Goal: Find specific page/section: Find specific page/section

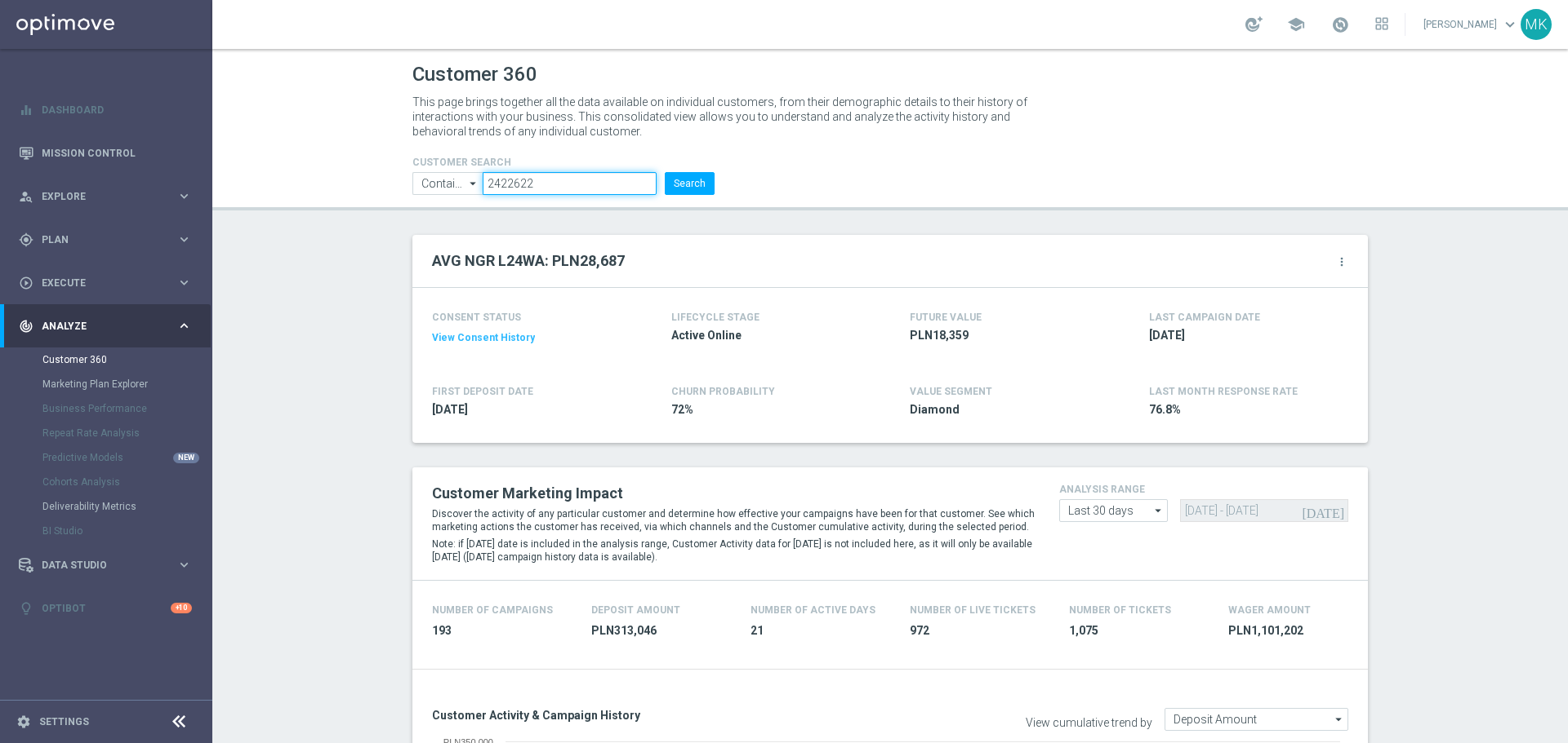
click at [509, 186] on input "2422622" at bounding box center [569, 183] width 174 height 23
click at [508, 182] on input "2422622" at bounding box center [569, 183] width 174 height 23
paste input "1574213"
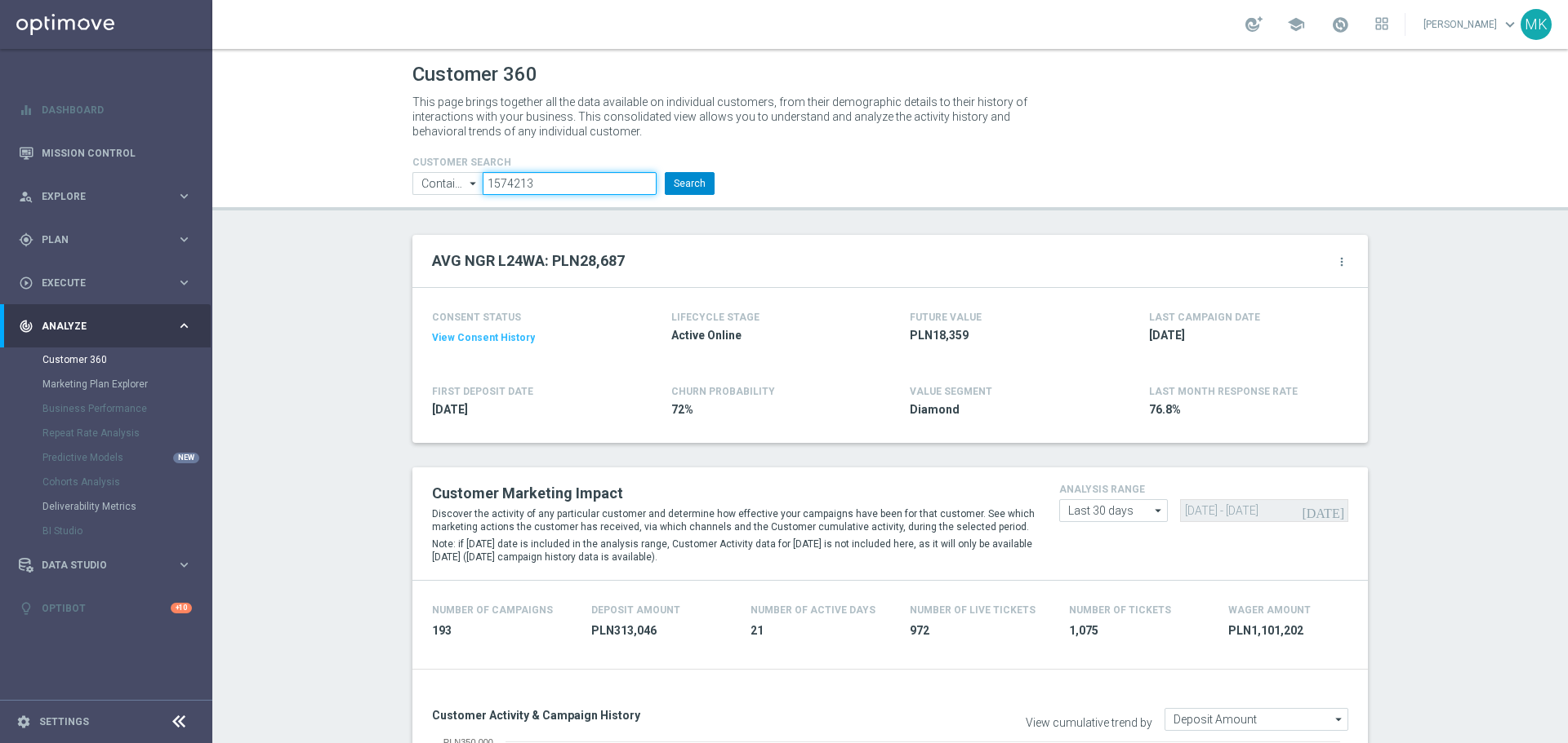
type input "1574213"
click at [703, 186] on button "Search" at bounding box center [689, 183] width 50 height 23
